Goal: Entertainment & Leisure: Consume media (video, audio)

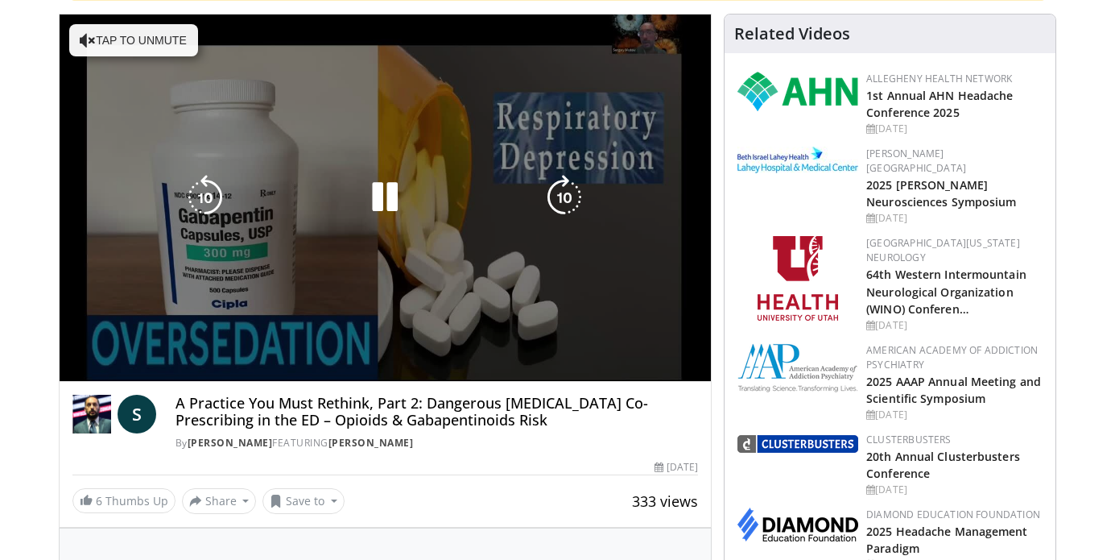
scroll to position [166, 0]
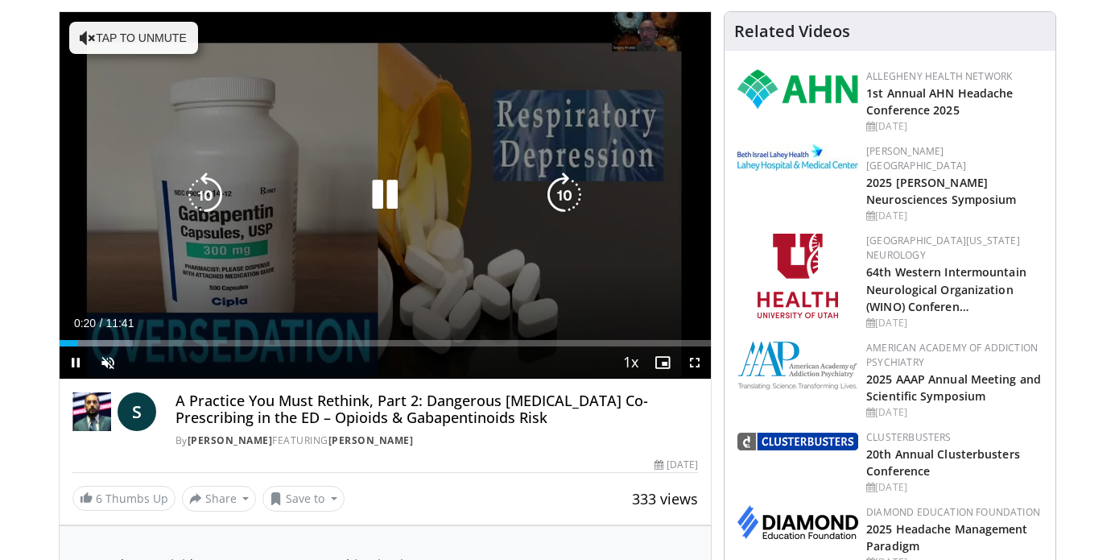
click at [76, 39] on button "Tap to unmute" at bounding box center [133, 38] width 129 height 32
click at [390, 187] on icon "Video Player" at bounding box center [384, 194] width 45 height 45
click at [390, 189] on icon "Video Player" at bounding box center [384, 194] width 45 height 45
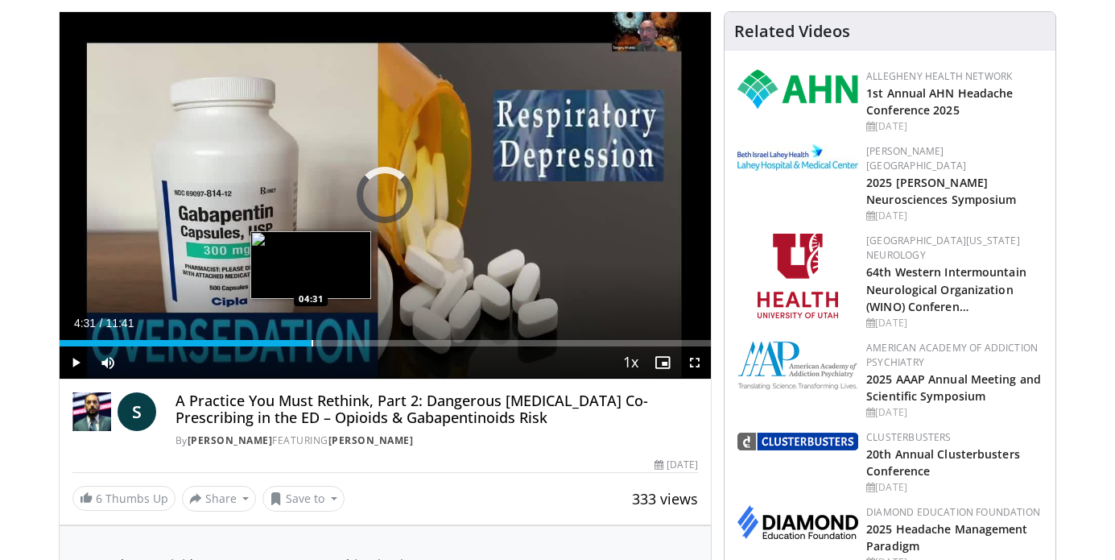
click at [312, 343] on div "Progress Bar" at bounding box center [313, 343] width 2 height 6
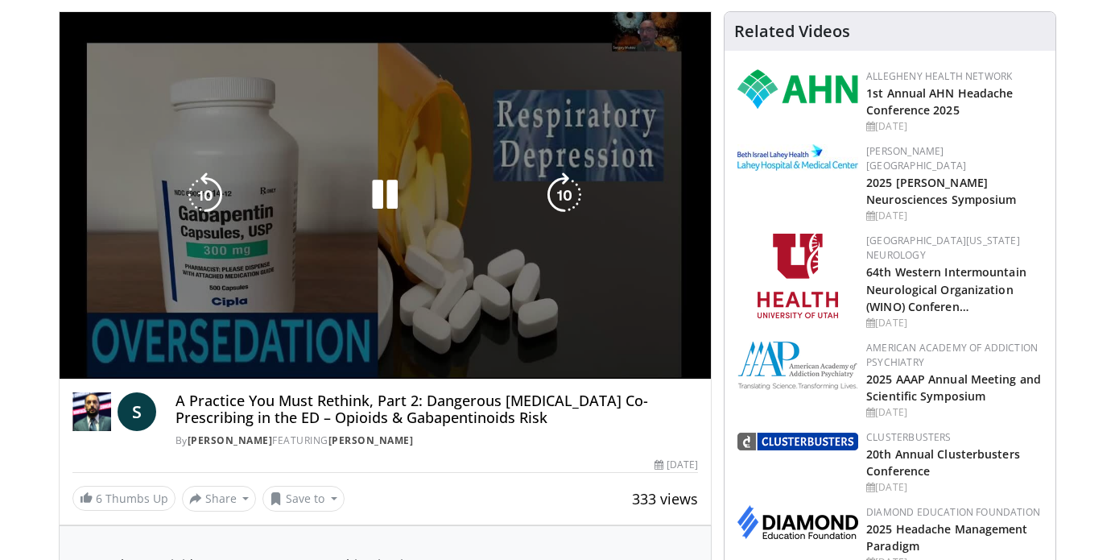
click at [392, 345] on video-js "**********" at bounding box center [386, 195] width 652 height 367
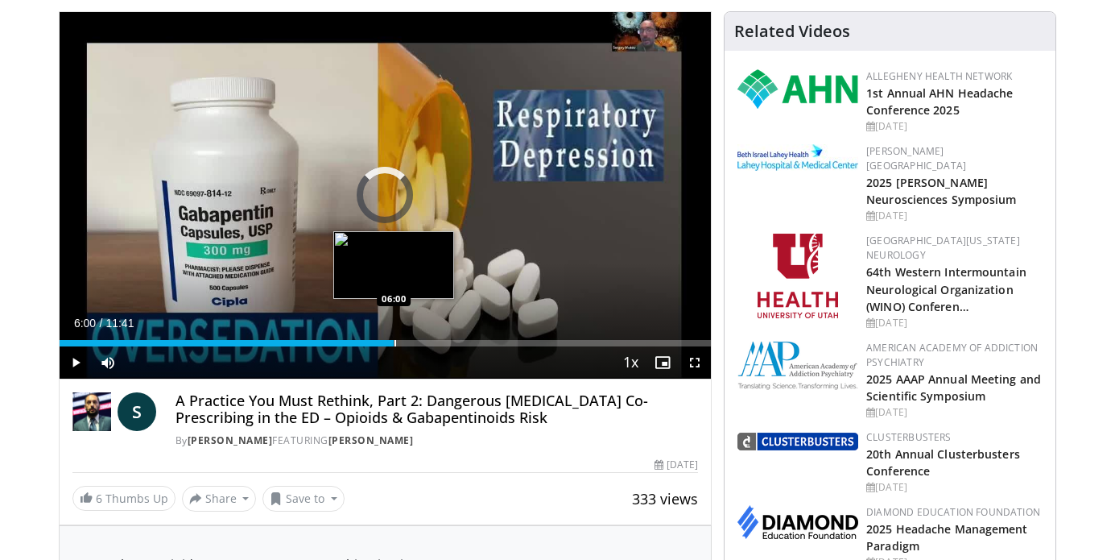
click at [395, 346] on div "Progress Bar" at bounding box center [396, 343] width 2 height 6
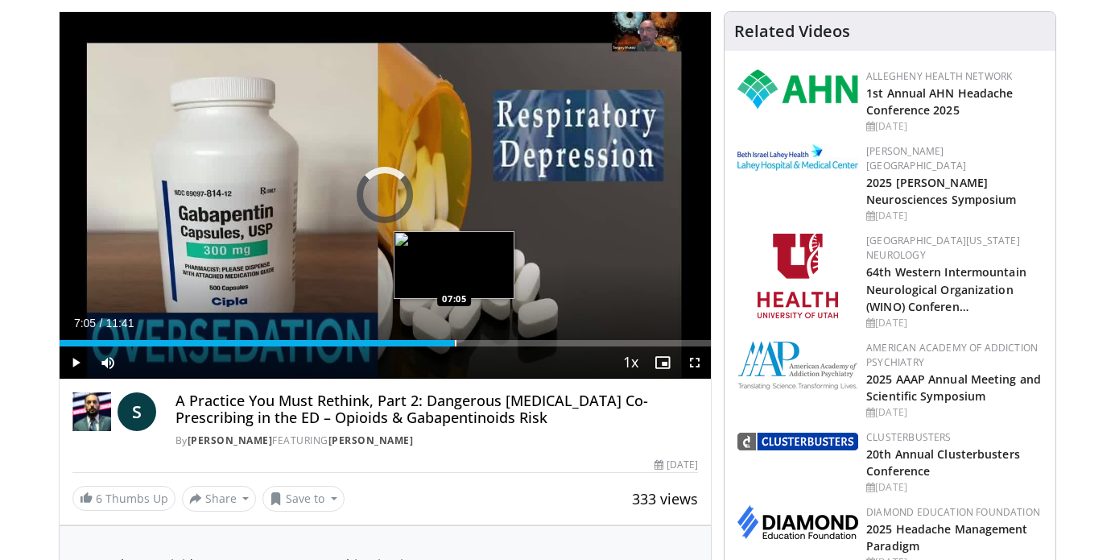
click at [455, 341] on div "Progress Bar" at bounding box center [456, 343] width 2 height 6
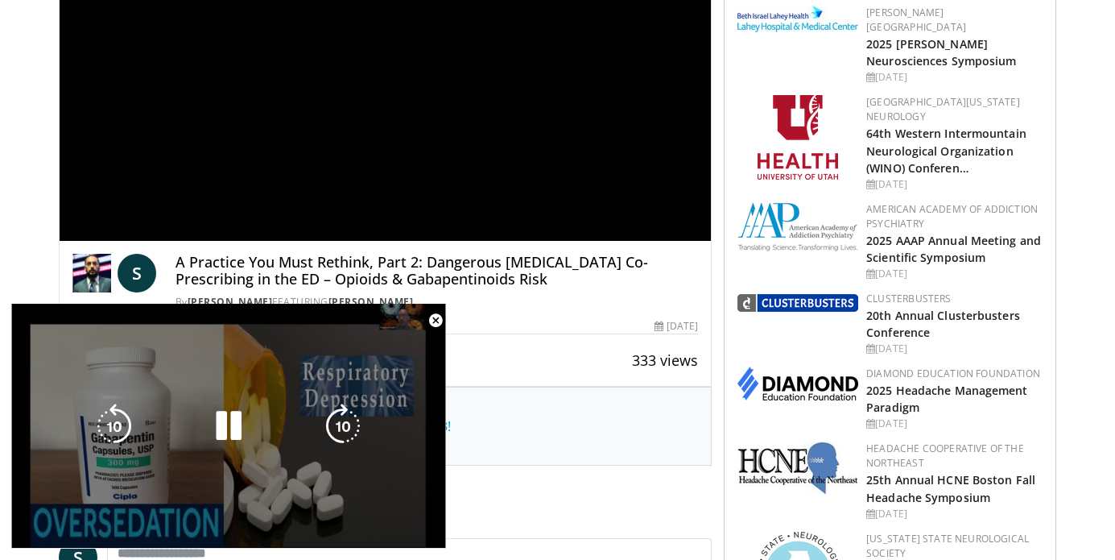
scroll to position [306, 0]
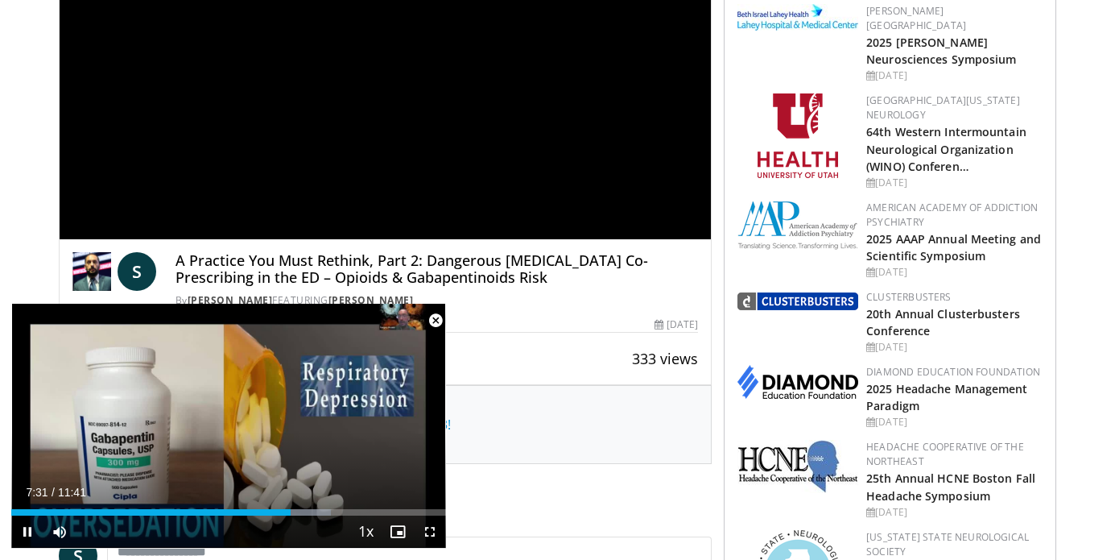
click at [436, 321] on span "Video Player" at bounding box center [436, 320] width 32 height 32
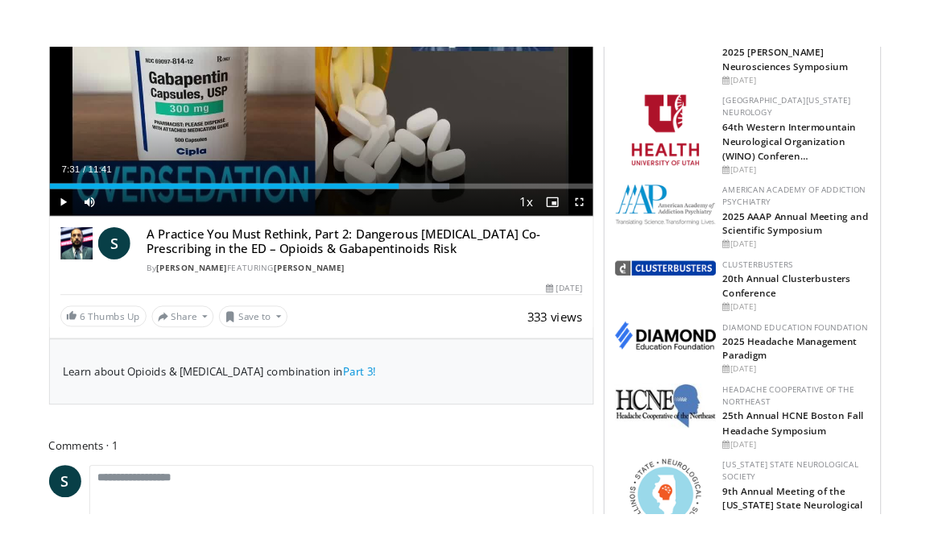
scroll to position [0, 0]
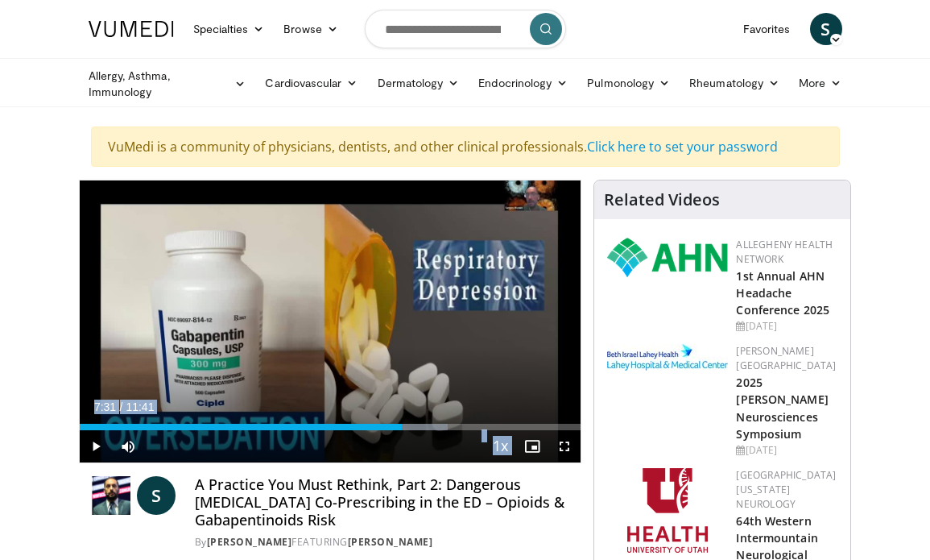
drag, startPoint x: 243, startPoint y: 345, endPoint x: -44, endPoint y: 389, distance: 290.9
click at [0, 389] on html "Specialties Adult & Family Medicine Allergy, [MEDICAL_DATA], Immunology Anesthe…" at bounding box center [465, 280] width 930 height 560
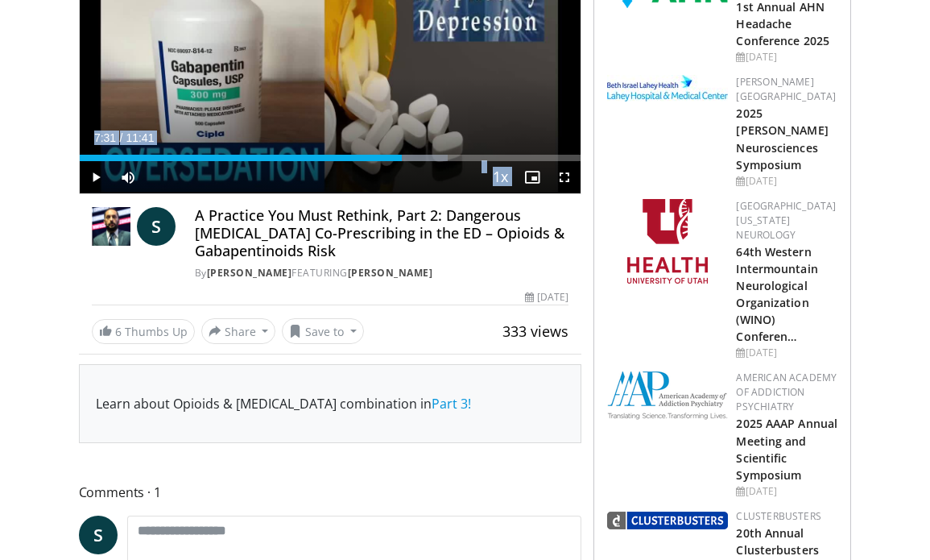
scroll to position [253, 0]
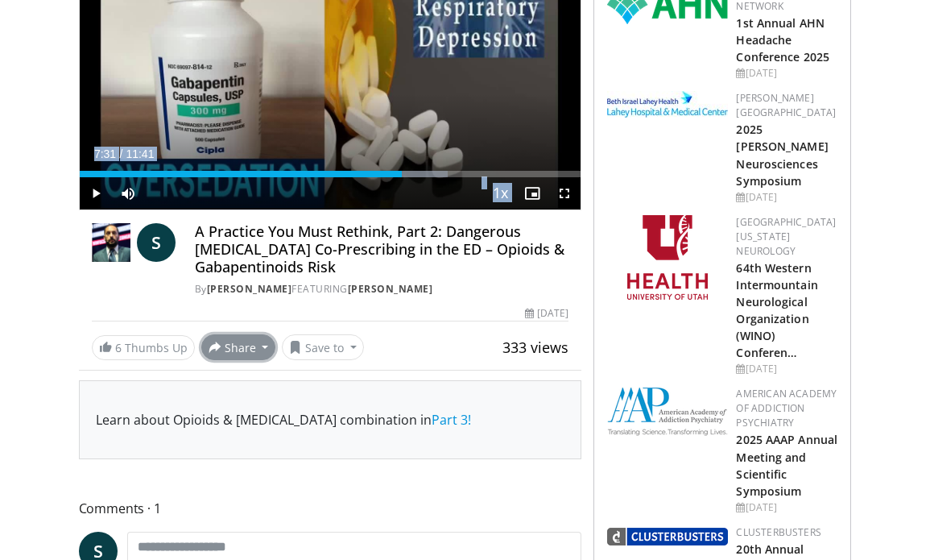
click at [209, 344] on span at bounding box center [215, 347] width 13 height 13
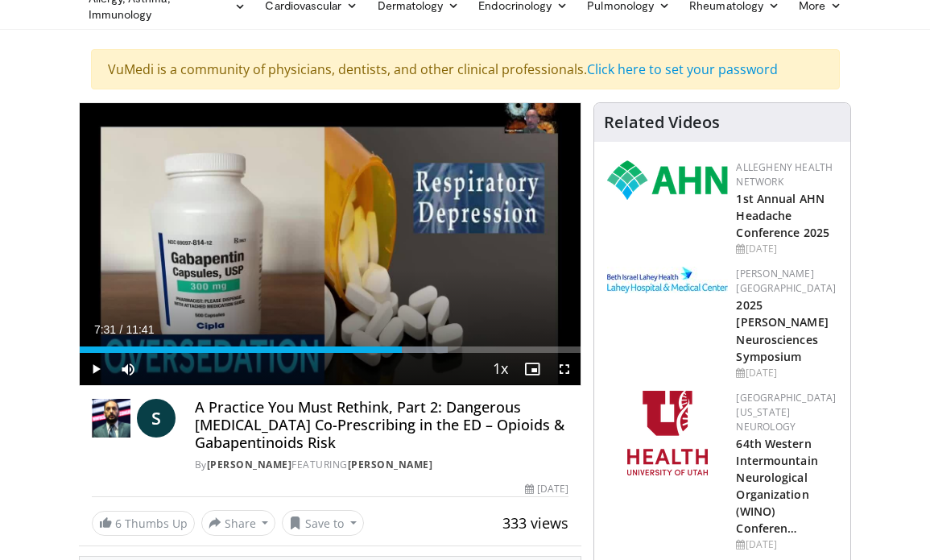
scroll to position [0, 0]
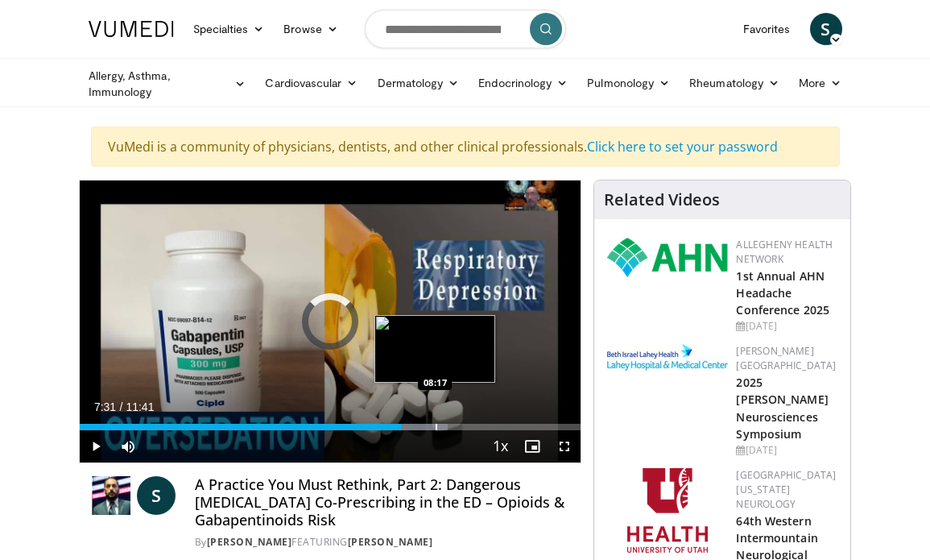
click at [436, 424] on div "Progress Bar" at bounding box center [437, 427] width 2 height 6
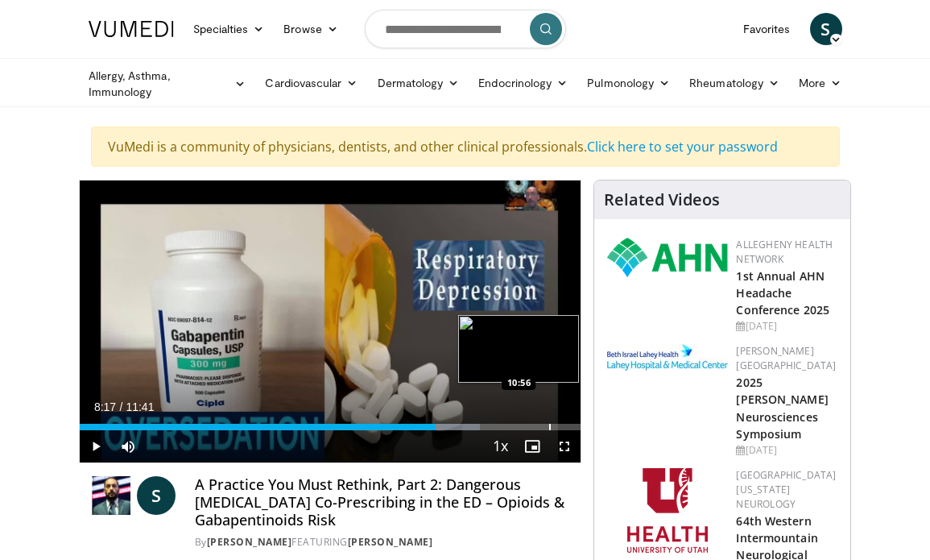
click at [549, 428] on div "Progress Bar" at bounding box center [550, 427] width 2 height 6
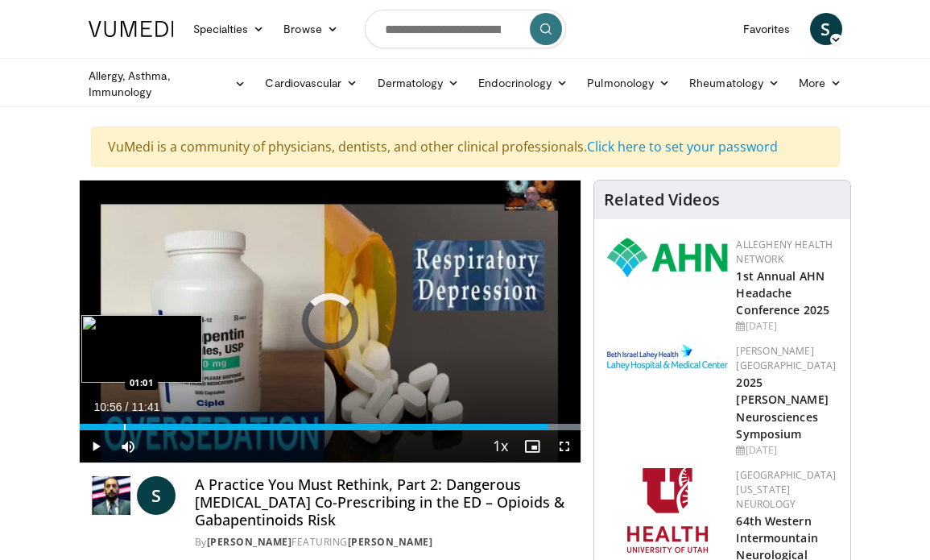
click at [124, 427] on div "Progress Bar" at bounding box center [125, 427] width 2 height 6
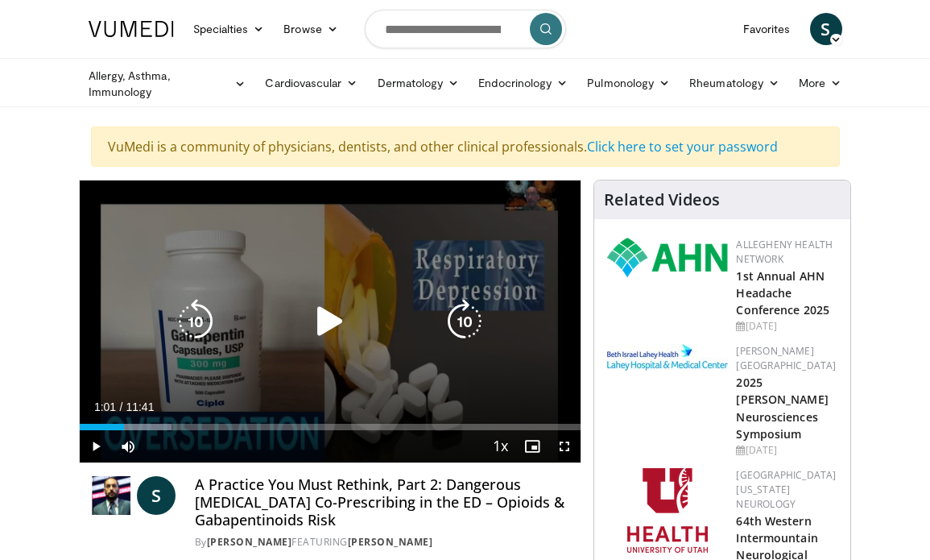
click at [326, 325] on icon "Video Player" at bounding box center [330, 321] width 45 height 45
